Goal: Navigation & Orientation: Find specific page/section

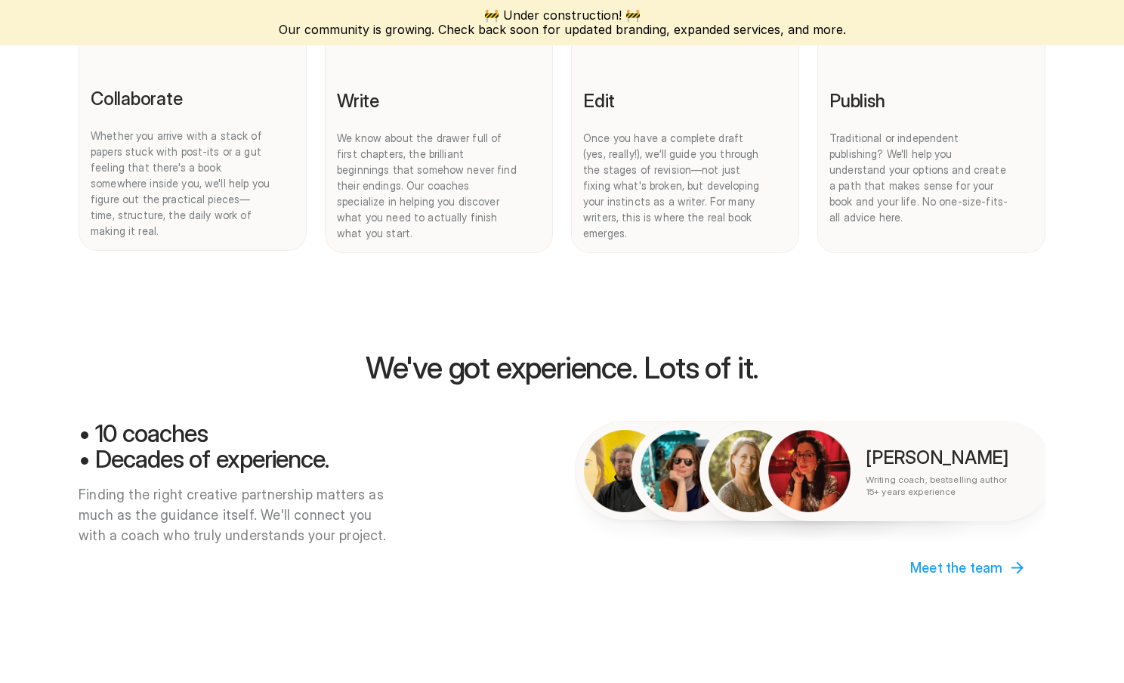
scroll to position [882, 0]
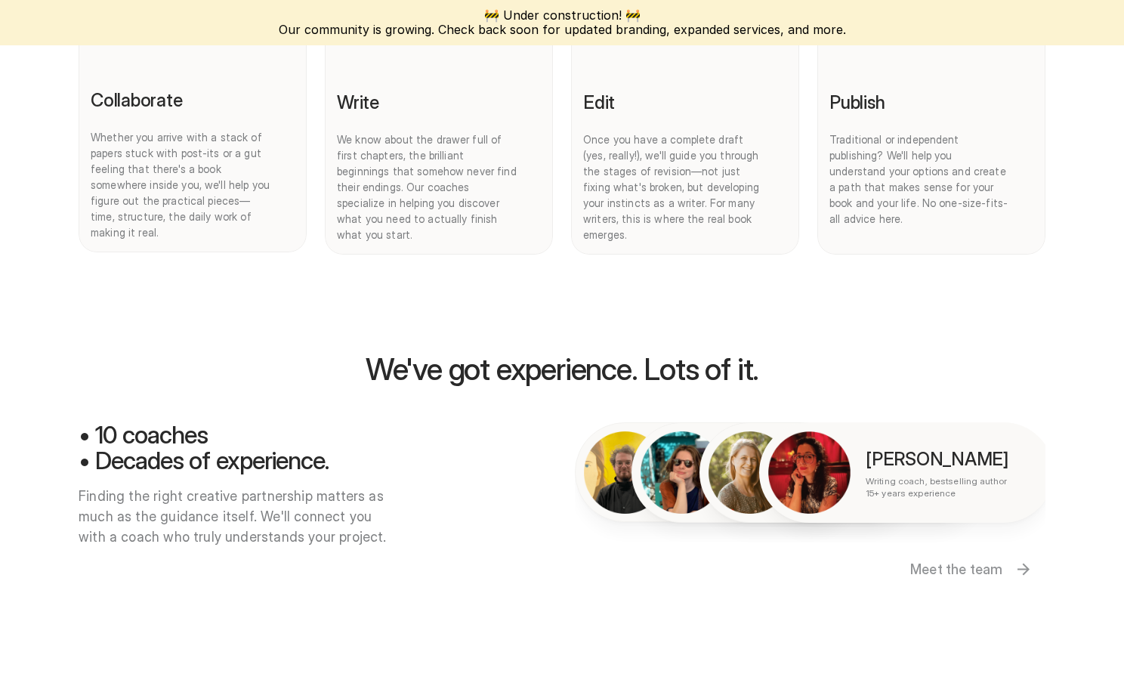
click at [921, 559] on p "Meet the team" at bounding box center [956, 569] width 92 height 20
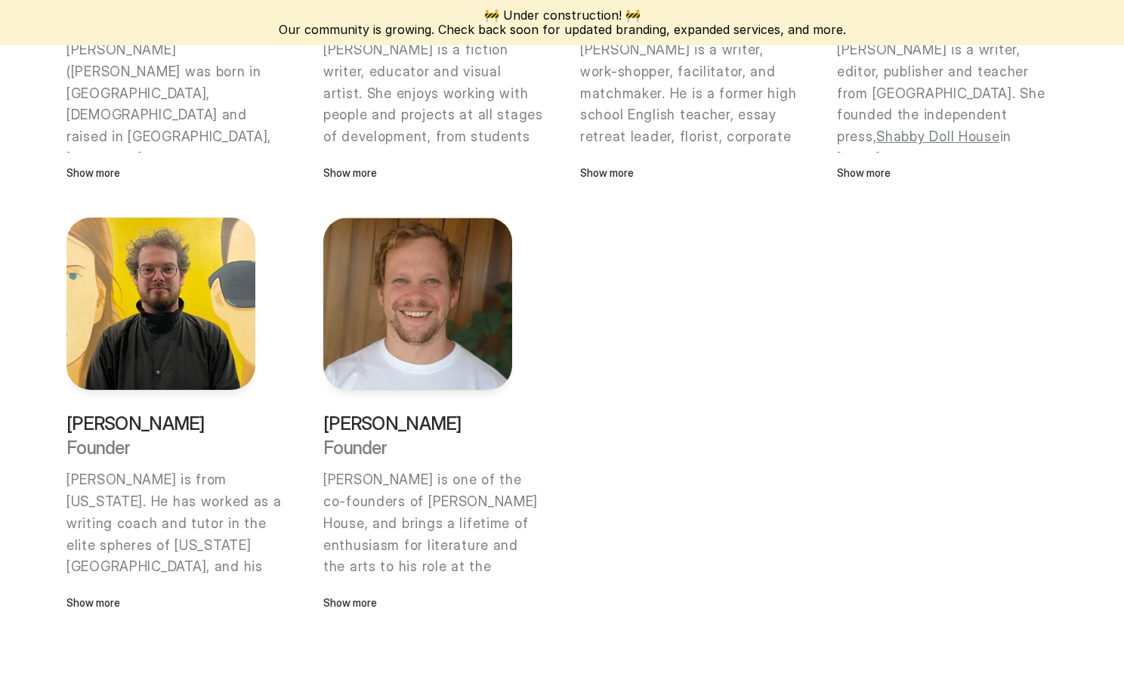
scroll to position [1161, 0]
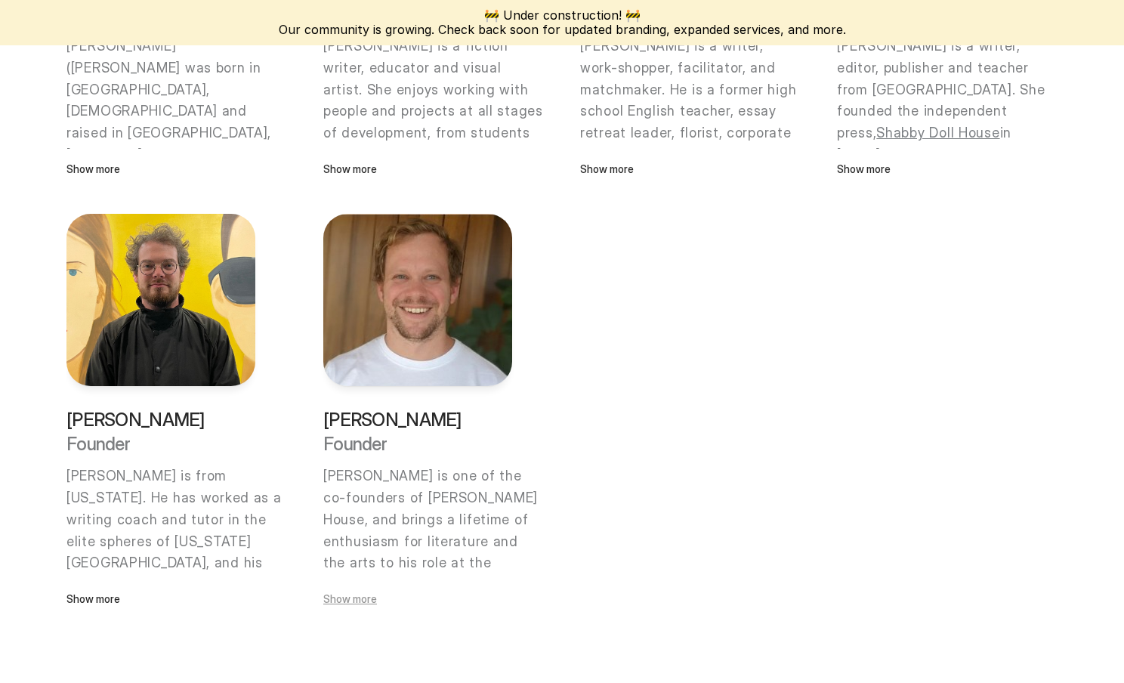
click at [369, 600] on p "Show more" at bounding box center [417, 599] width 189 height 17
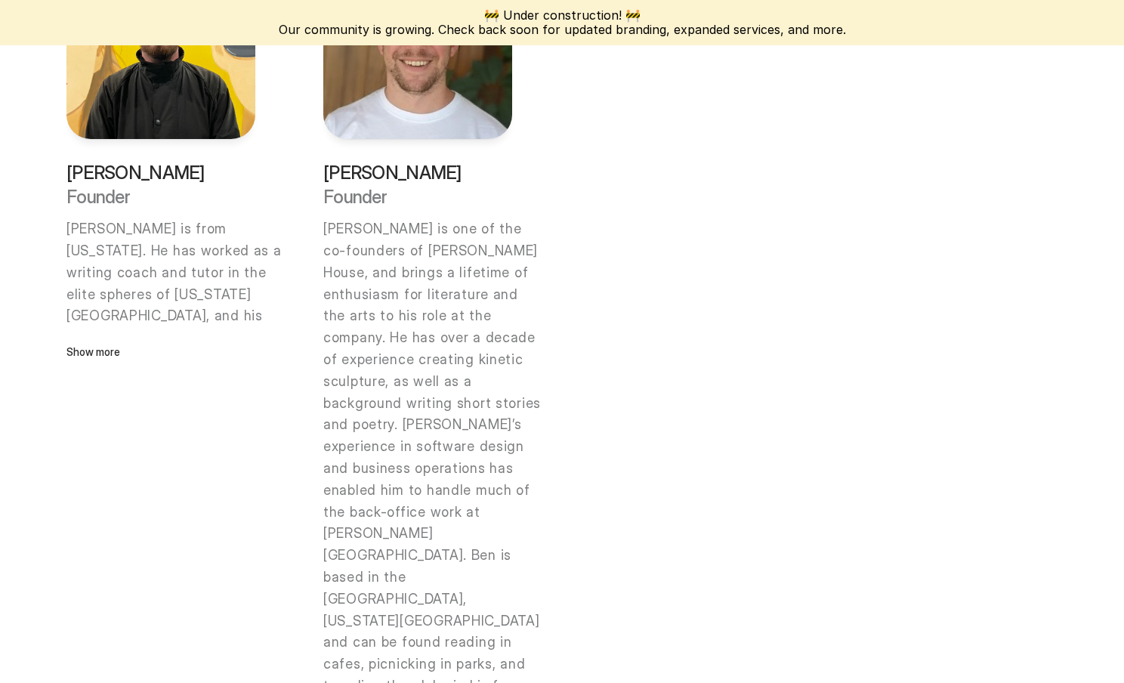
scroll to position [1427, 0]
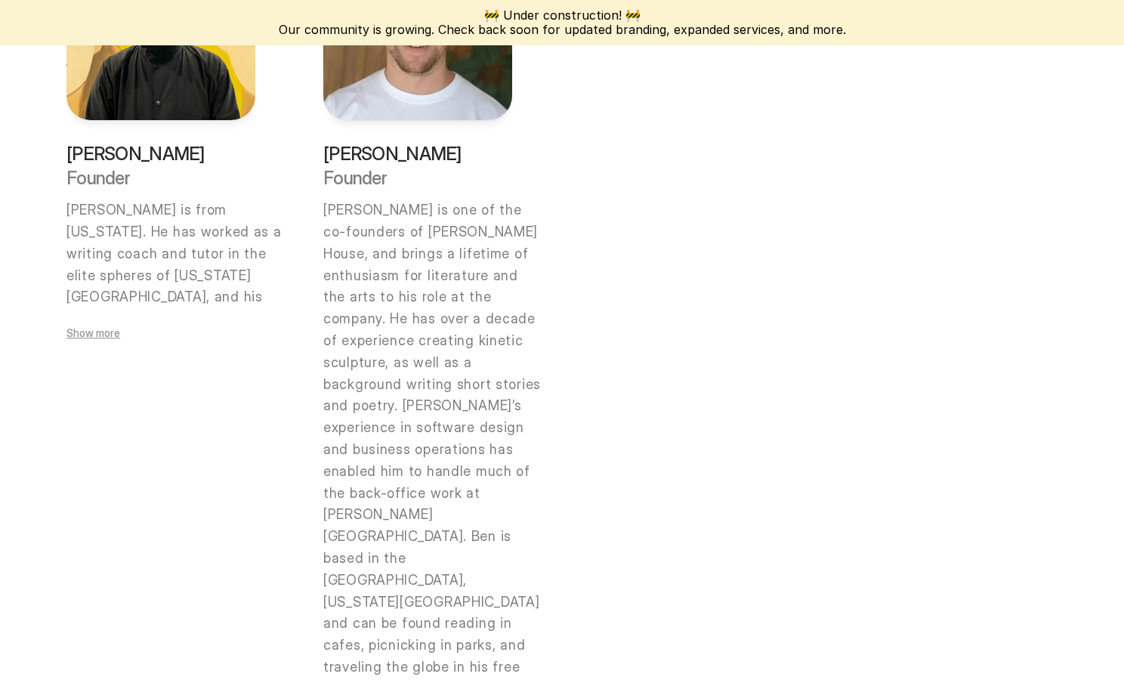
click at [91, 335] on p "Show more" at bounding box center [160, 333] width 189 height 17
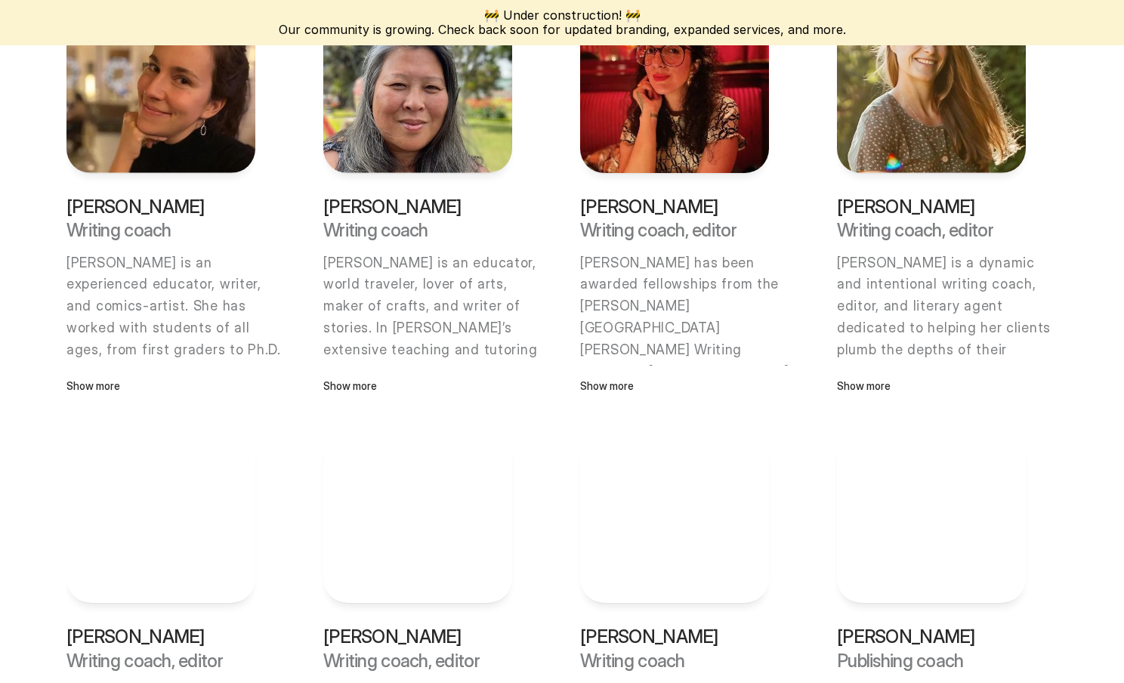
scroll to position [408, 0]
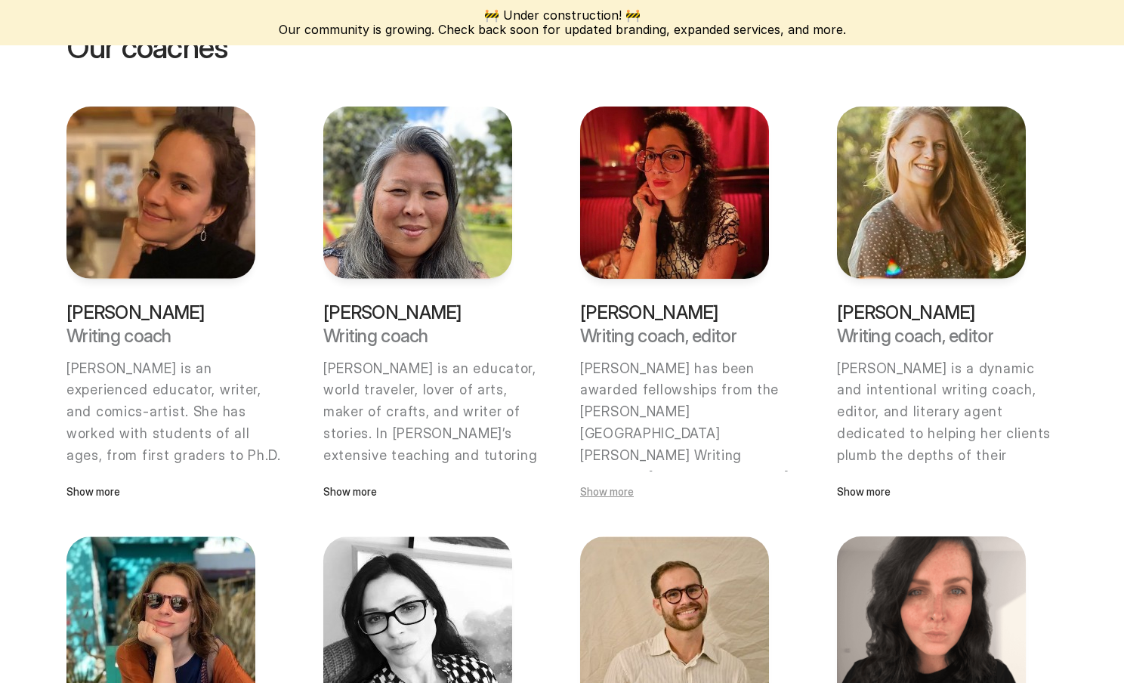
click at [608, 489] on p "Show more" at bounding box center [674, 492] width 189 height 17
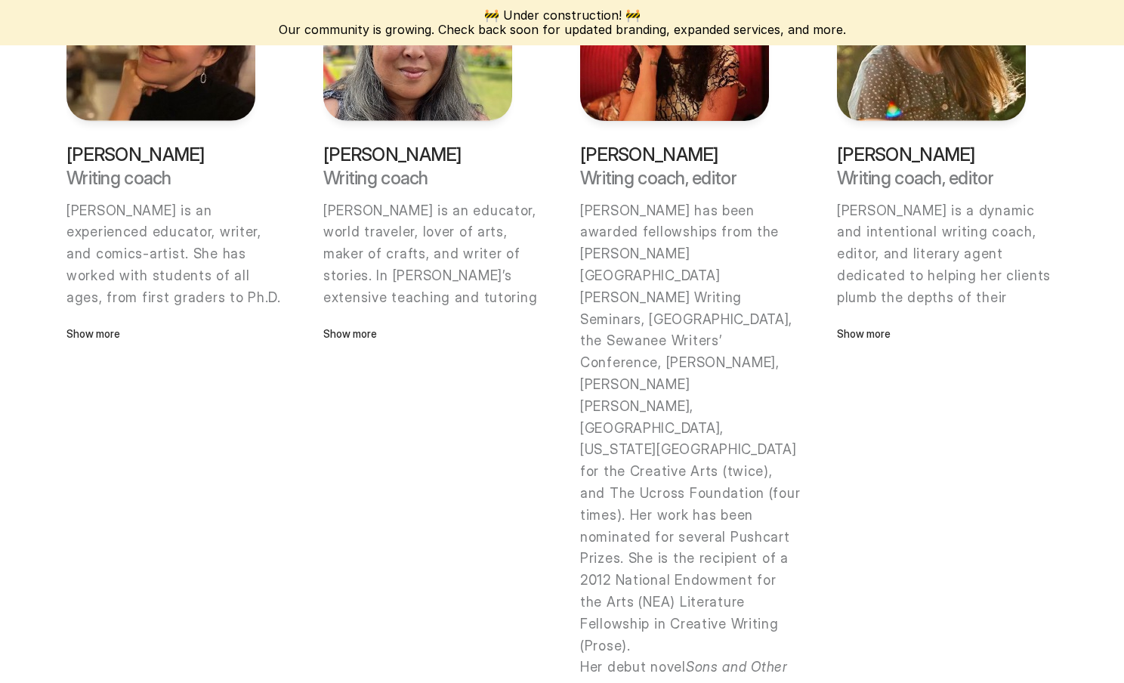
scroll to position [531, 0]
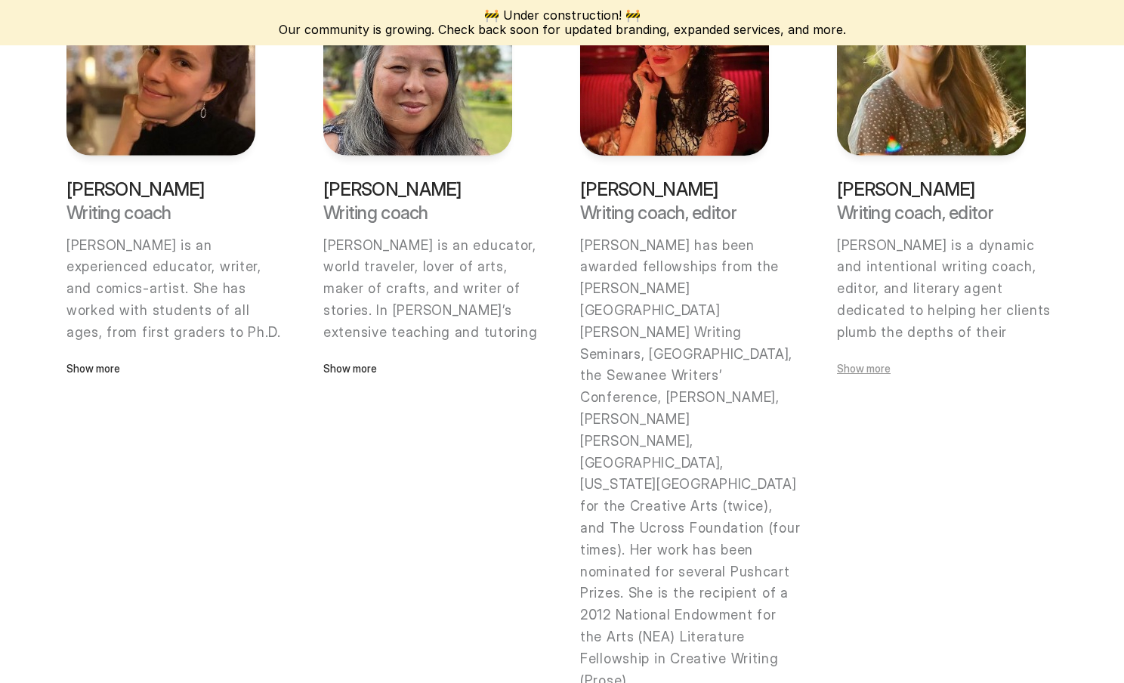
click at [858, 369] on p "Show more" at bounding box center [931, 368] width 189 height 17
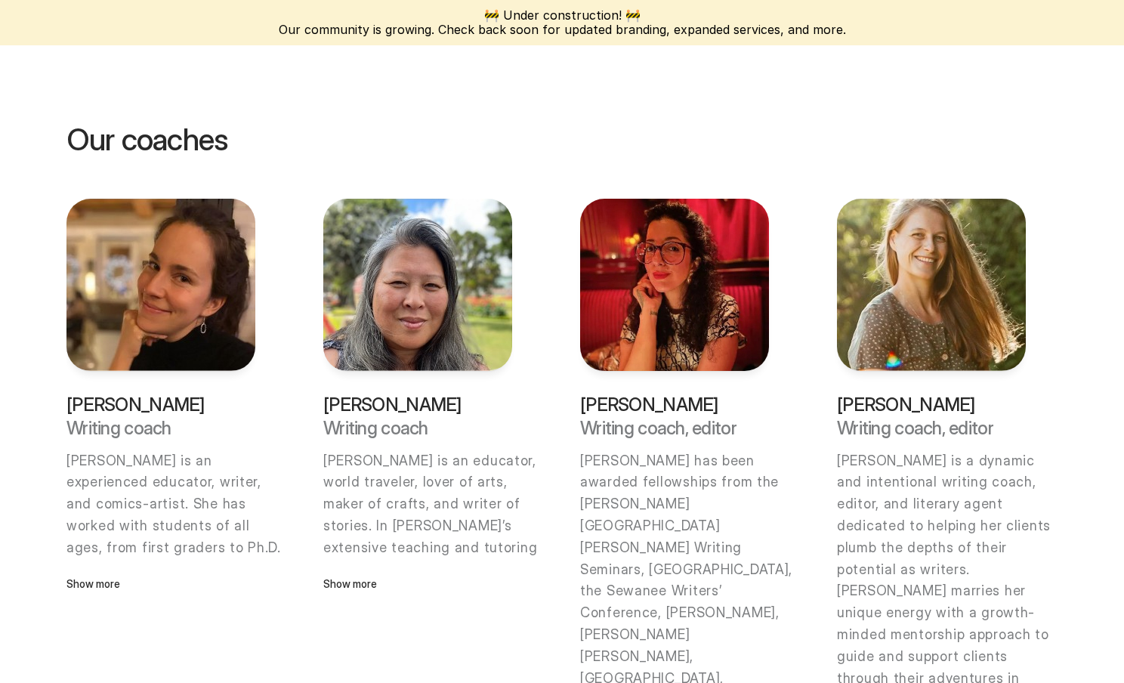
scroll to position [323, 0]
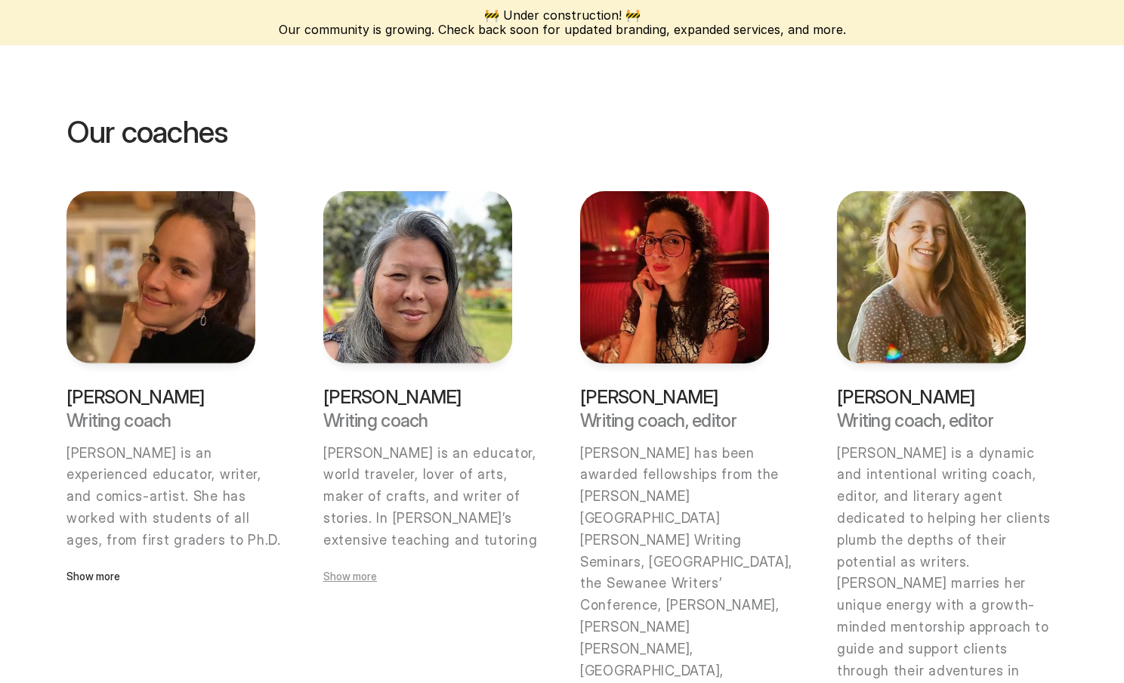
click at [366, 575] on p "Show more" at bounding box center [417, 576] width 189 height 17
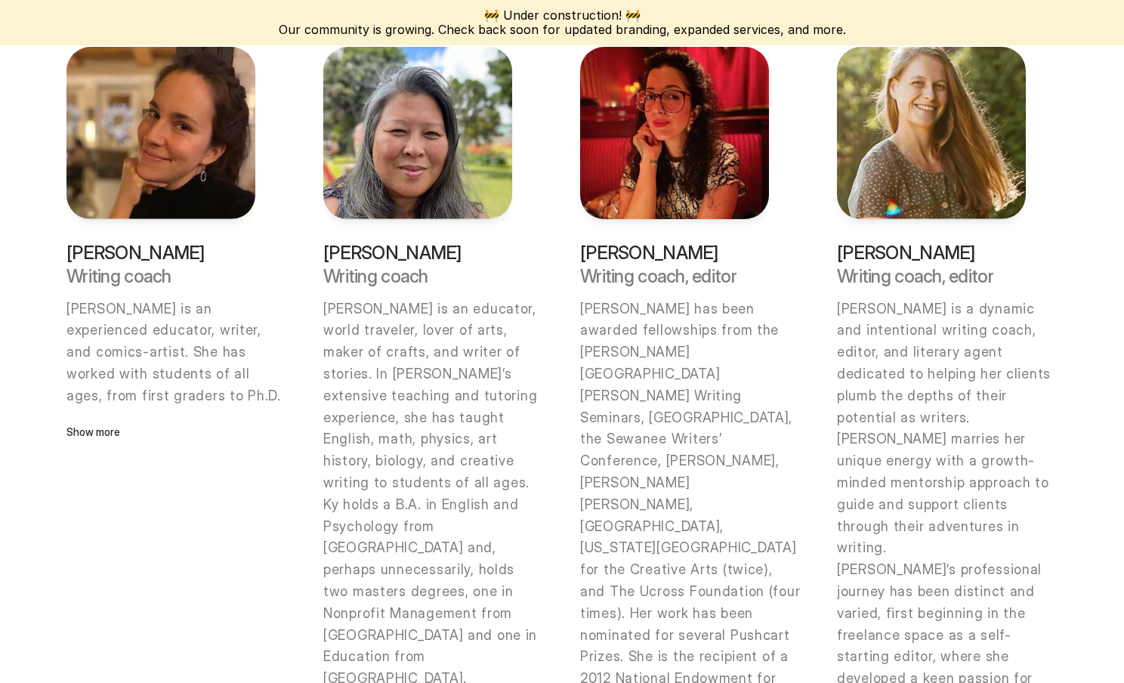
scroll to position [428, 0]
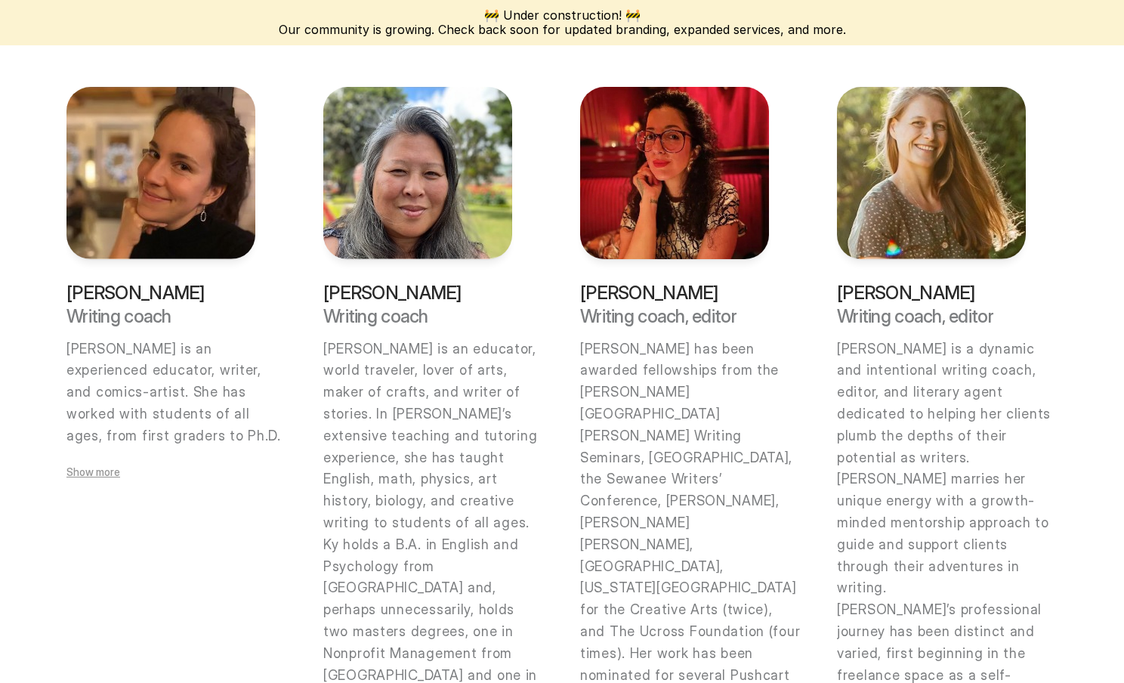
click at [100, 474] on p "Show more" at bounding box center [160, 472] width 189 height 17
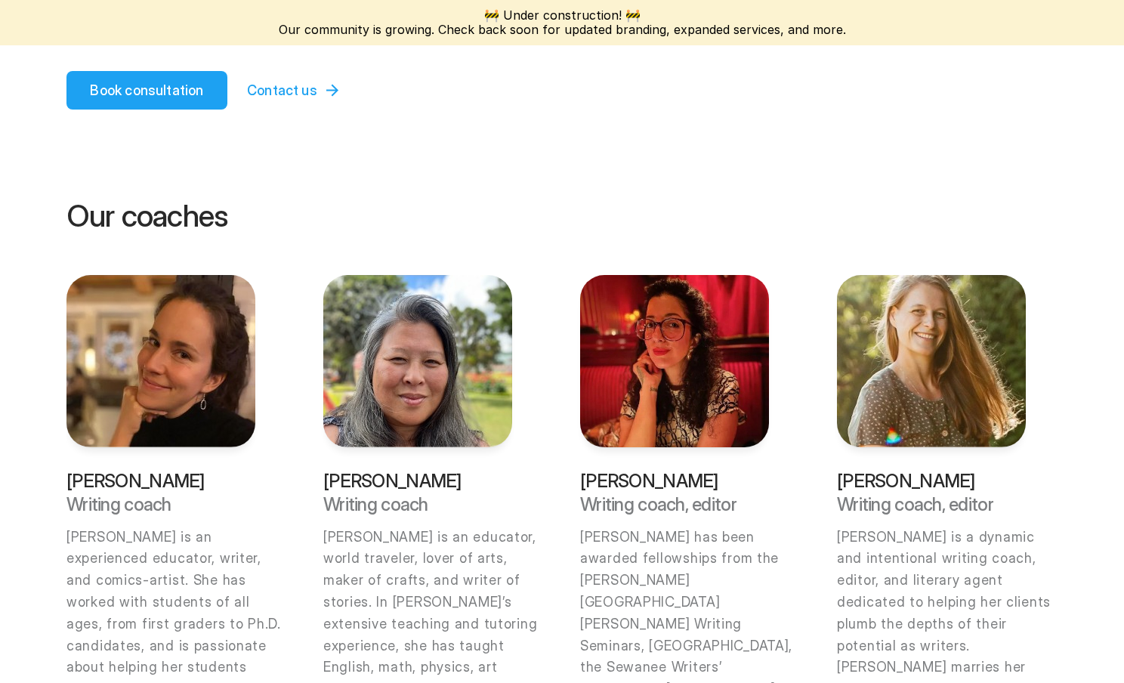
scroll to position [0, 0]
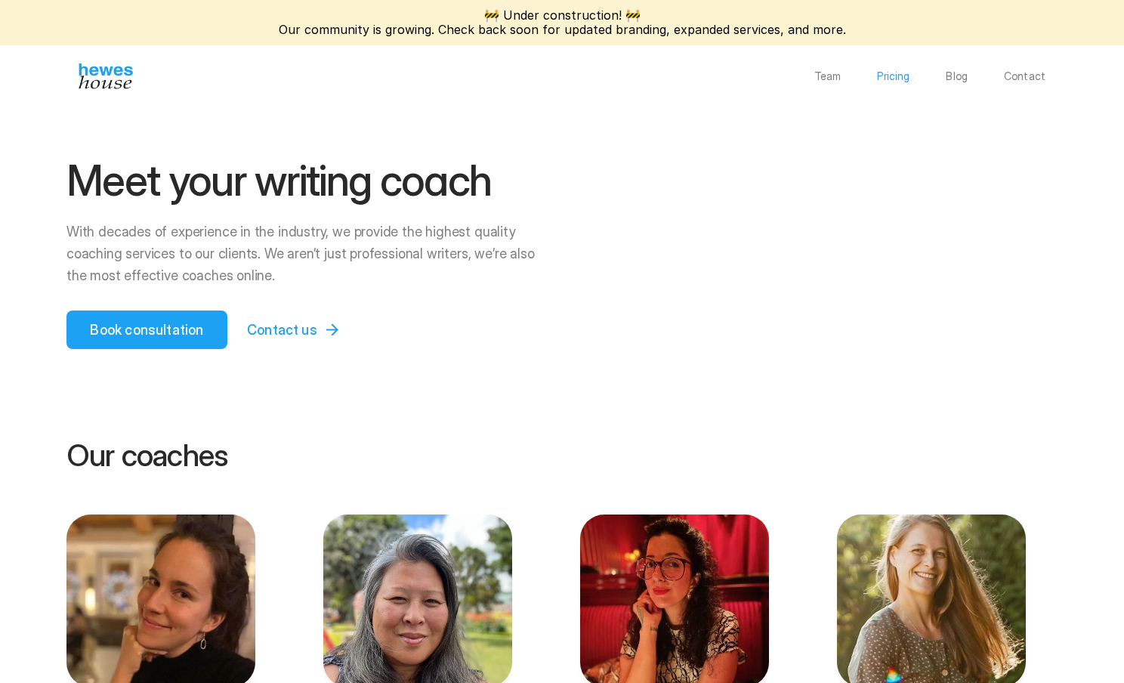
click at [895, 75] on p "Pricing" at bounding box center [893, 76] width 32 height 11
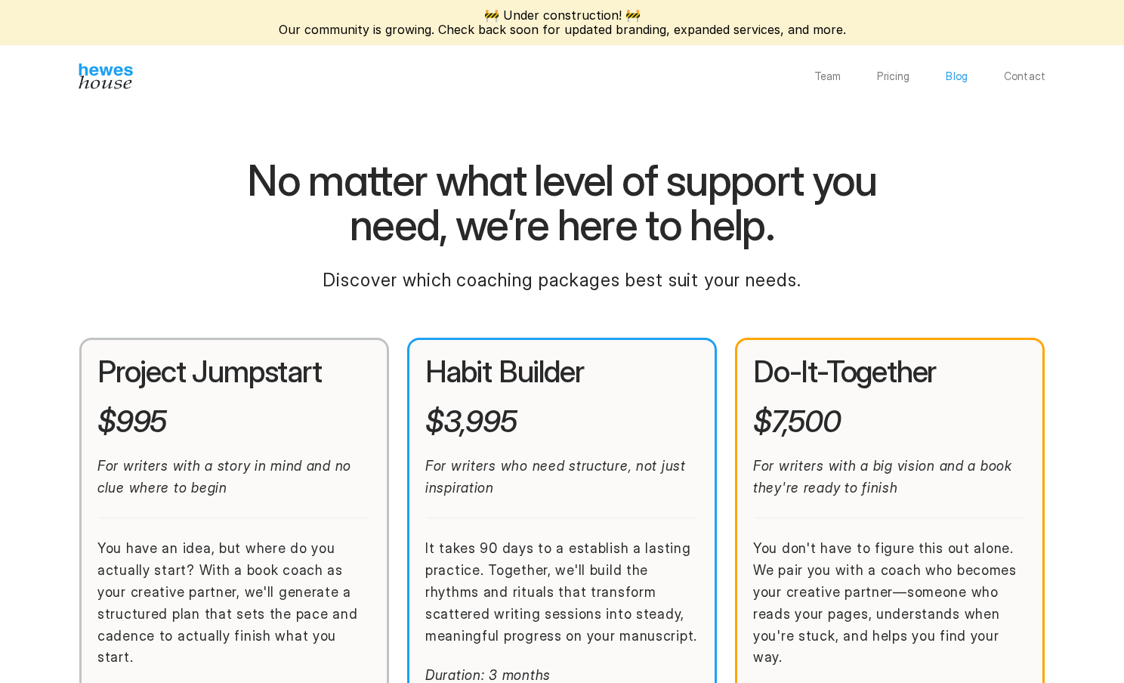
click at [960, 79] on p "Blog" at bounding box center [957, 76] width 22 height 11
